Goal: Book appointment/travel/reservation

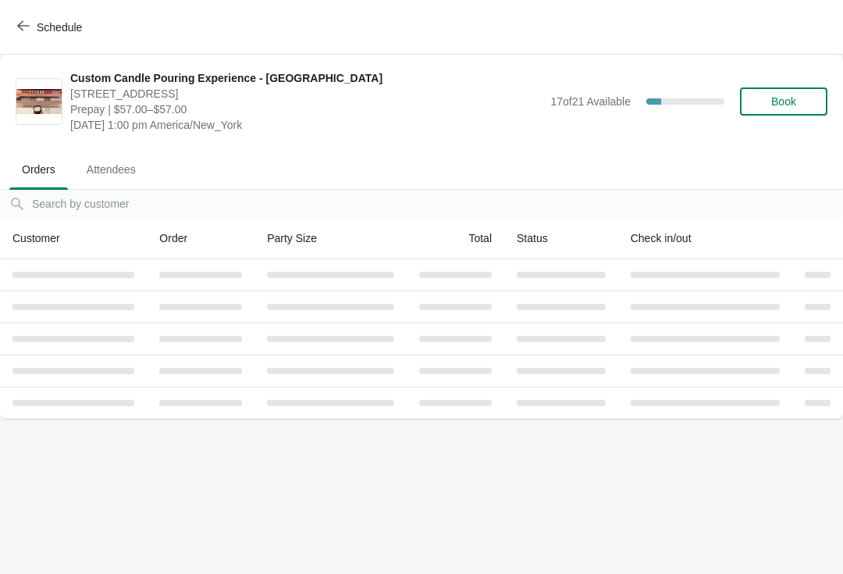
click at [27, 7] on div "Schedule" at bounding box center [421, 27] width 843 height 55
click at [36, 20] on span "Schedule" at bounding box center [51, 27] width 62 height 15
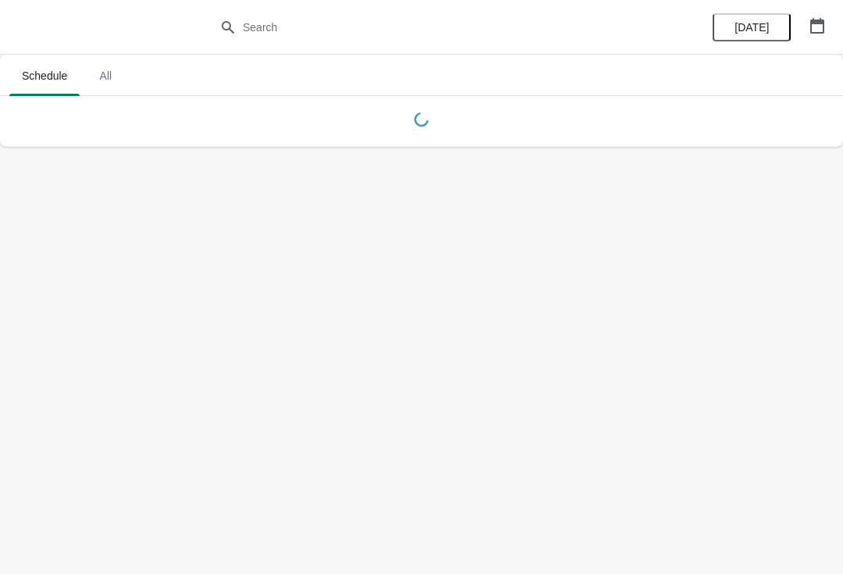
click at [102, 62] on span "All" at bounding box center [105, 76] width 39 height 28
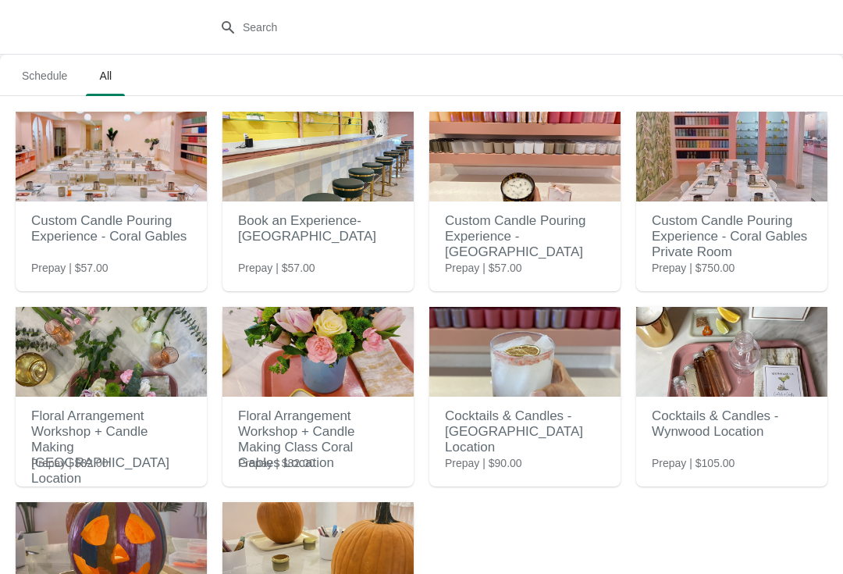
click at [119, 244] on h2 "Custom Candle Pouring Experience - Coral Gables" at bounding box center [111, 228] width 160 height 47
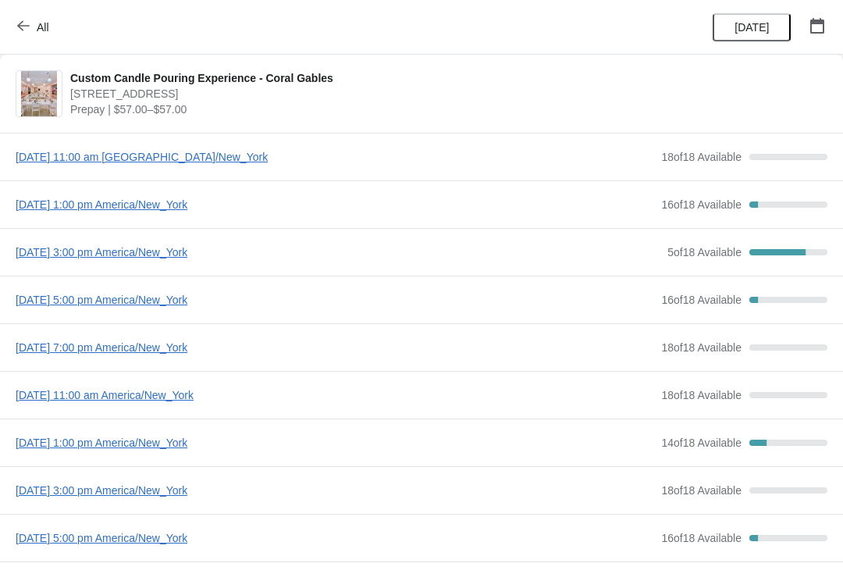
click at [54, 162] on span "[DATE] 11:00 am [GEOGRAPHIC_DATA]/New_York" at bounding box center [335, 157] width 638 height 16
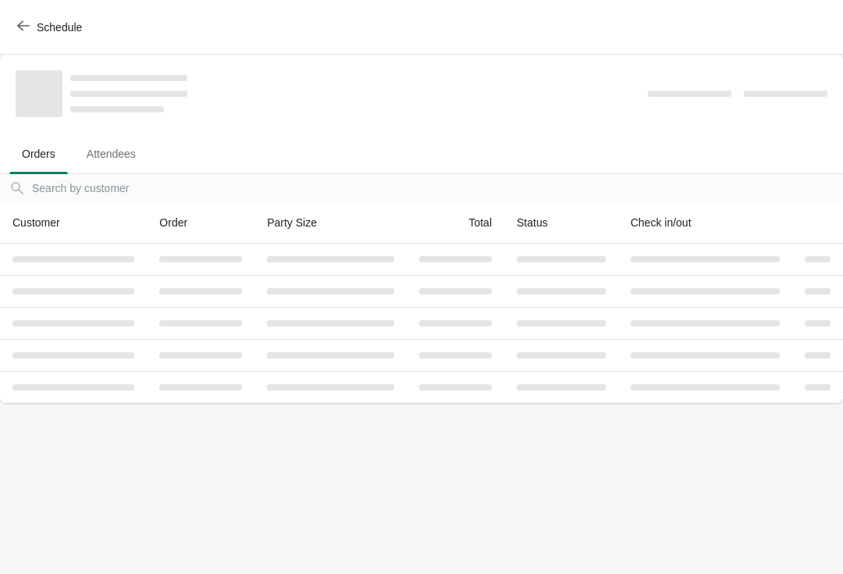
click at [27, 19] on button "Schedule" at bounding box center [51, 27] width 87 height 28
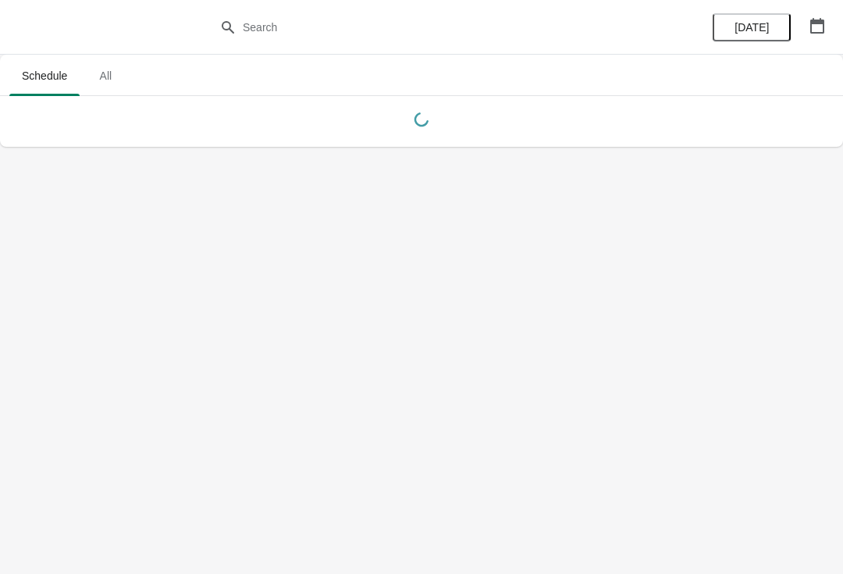
click at [94, 61] on button "All" at bounding box center [105, 75] width 45 height 41
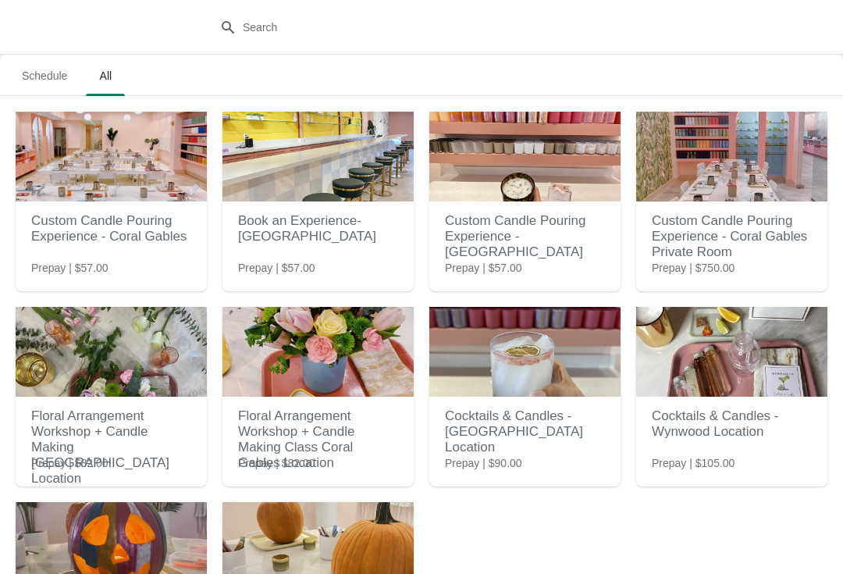
click at [98, 219] on h2 "Custom Candle Pouring Experience - Coral Gables" at bounding box center [111, 228] width 160 height 47
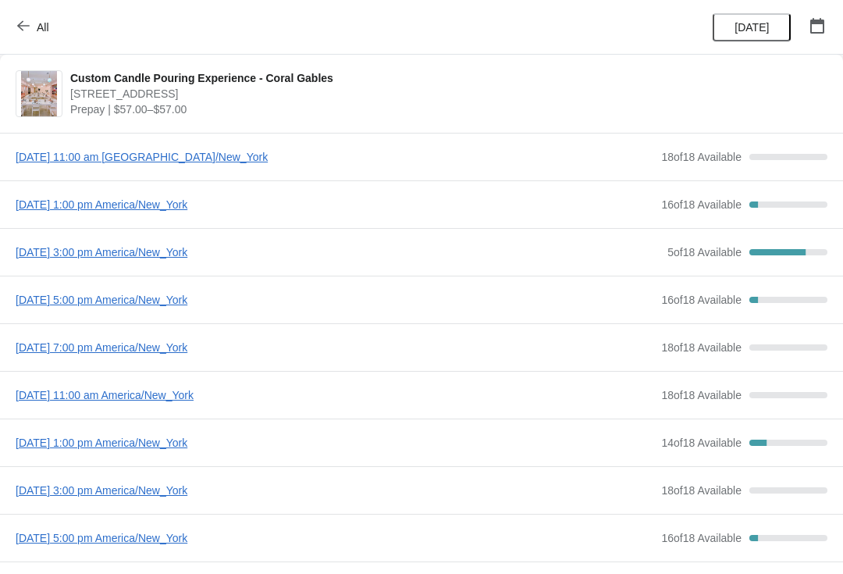
click at [8, 30] on button "All" at bounding box center [35, 27] width 54 height 28
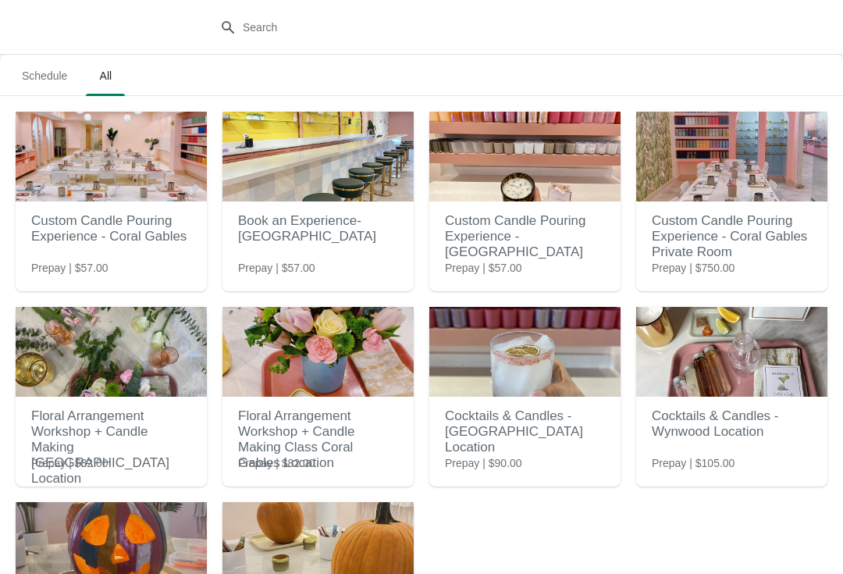
click at [19, 20] on div at bounding box center [421, 27] width 843 height 55
click at [485, 244] on h2 "Custom Candle Pouring Experience - [GEOGRAPHIC_DATA]" at bounding box center [525, 236] width 160 height 62
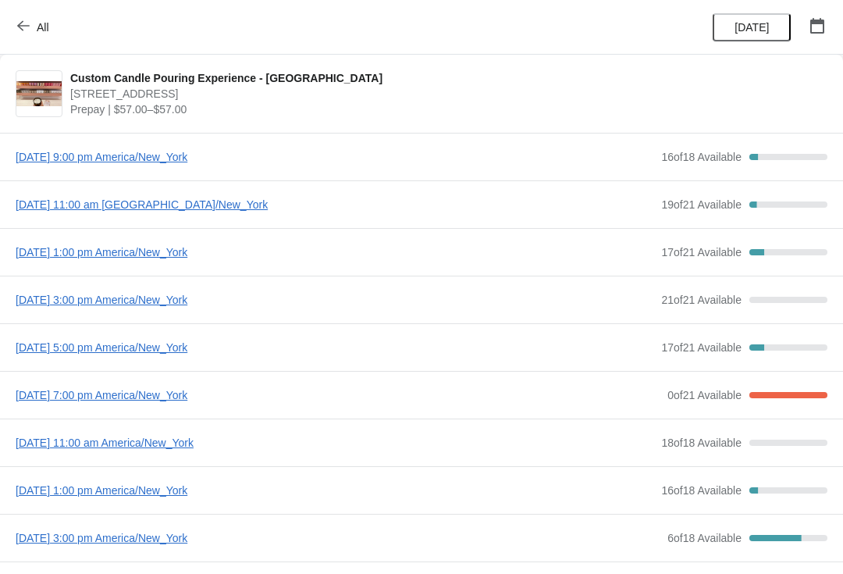
click at [25, 212] on span "[DATE] 11:00 am [GEOGRAPHIC_DATA]/New_York" at bounding box center [335, 205] width 638 height 16
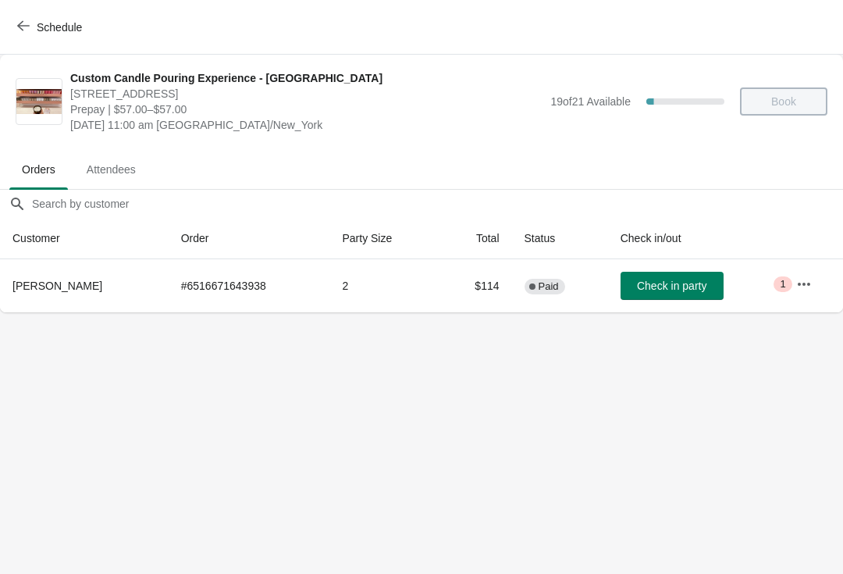
click at [686, 298] on button "Check in party" at bounding box center [672, 286] width 103 height 28
click at [670, 281] on span "Check in party" at bounding box center [671, 285] width 69 height 12
click at [639, 281] on span "Check in party" at bounding box center [671, 285] width 69 height 12
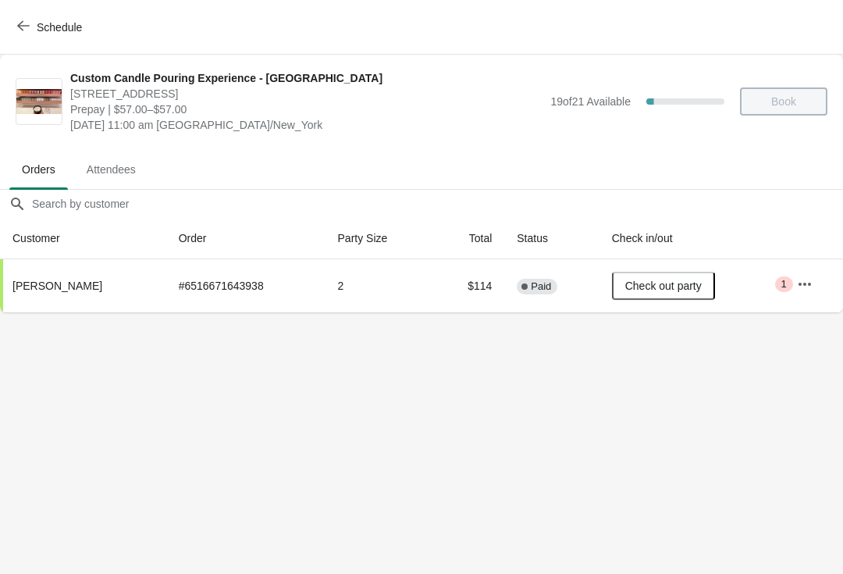
click at [30, 25] on span "Schedule" at bounding box center [51, 27] width 62 height 15
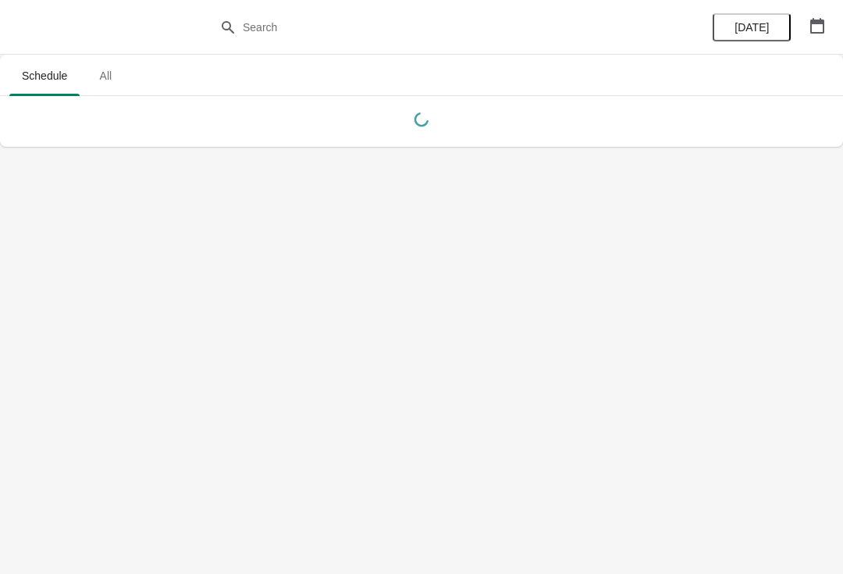
click at [108, 71] on span "All" at bounding box center [105, 76] width 39 height 28
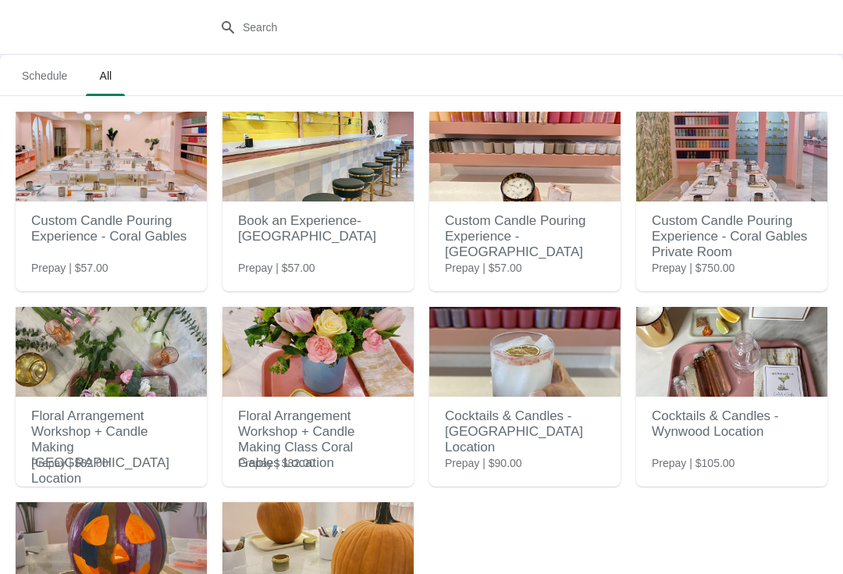
click at [463, 231] on h2 "Custom Candle Pouring Experience - [GEOGRAPHIC_DATA]" at bounding box center [525, 236] width 160 height 62
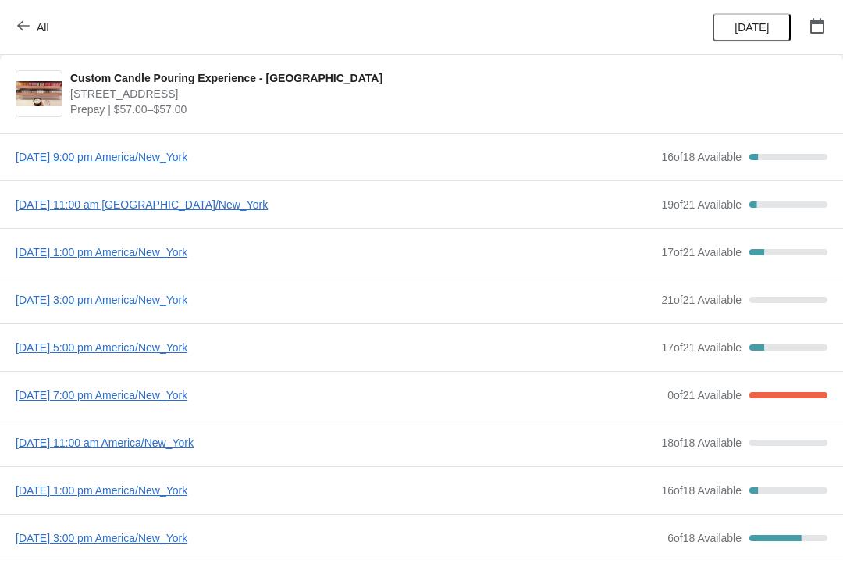
click at [135, 275] on div "[DATE] 1:00 pm America/New_York 17 of 21 Available 19.047619047619047 %" at bounding box center [421, 252] width 843 height 48
click at [126, 257] on span "[DATE] 1:00 pm America/New_York" at bounding box center [335, 252] width 638 height 16
